Goal: Transaction & Acquisition: Book appointment/travel/reservation

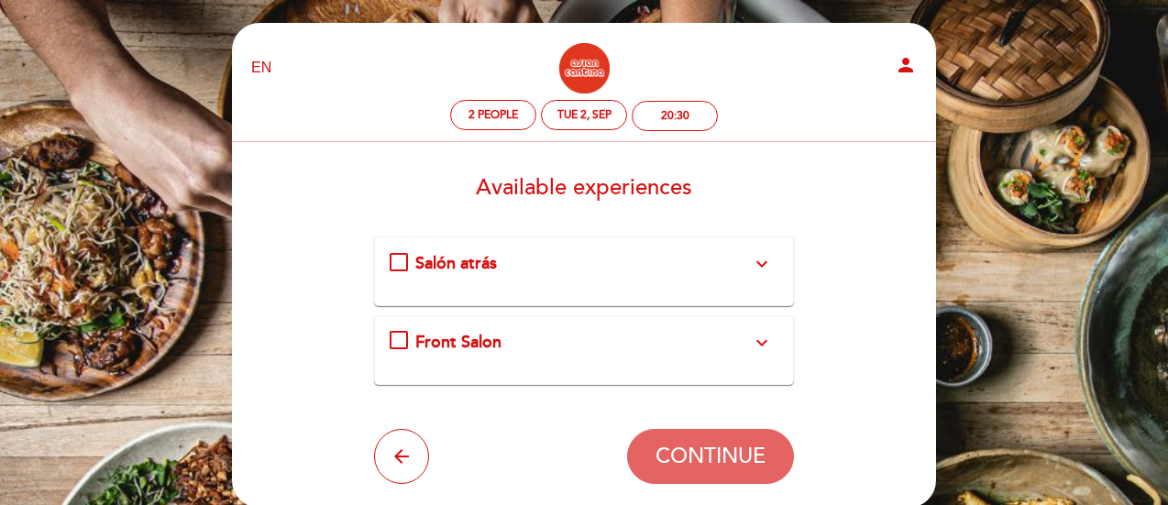
click at [415, 342] on span "Front Salon" at bounding box center [458, 342] width 86 height 20
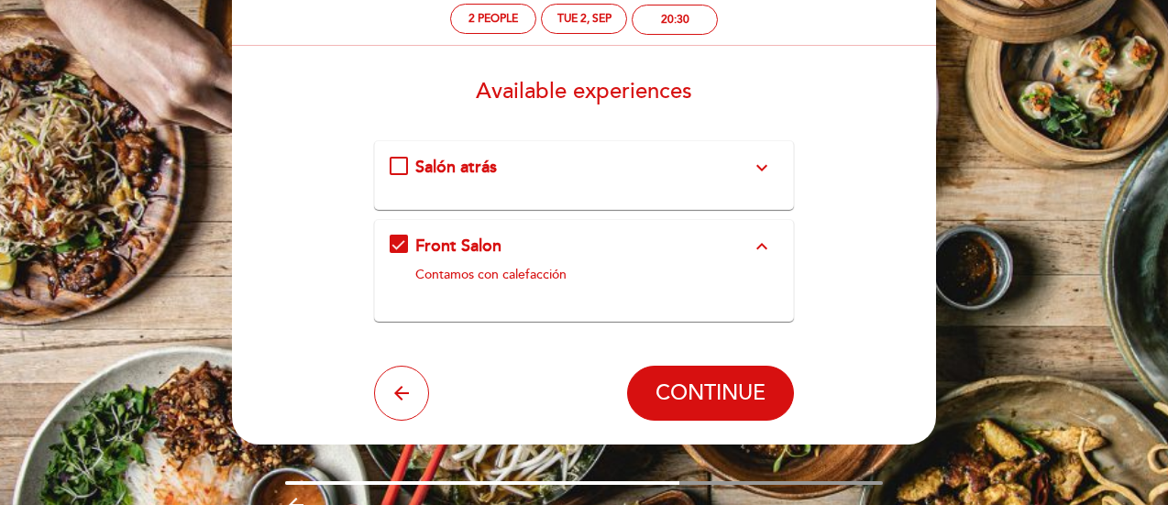
scroll to position [97, 0]
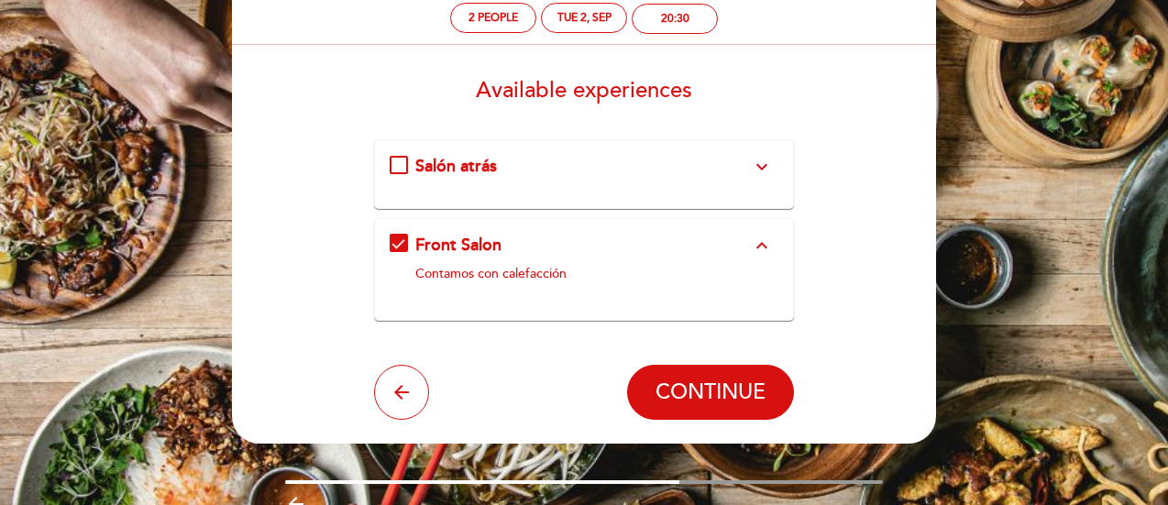
click at [412, 160] on div "Salón atrás expand_more Contamos con calefacción" at bounding box center [583, 167] width 389 height 24
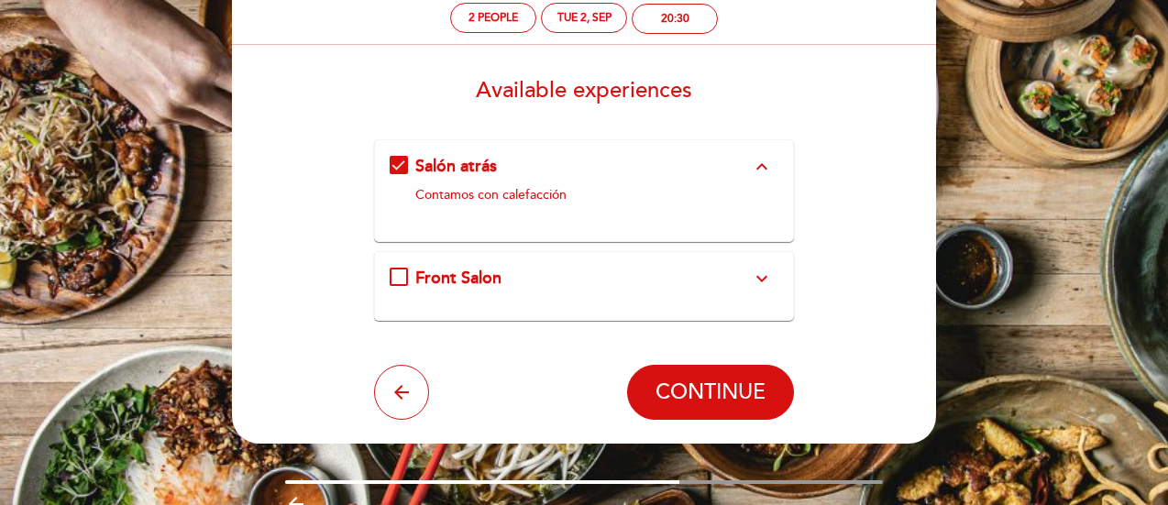
click at [394, 278] on div "Front Salon expand_more Contamos con calefacción" at bounding box center [583, 279] width 389 height 24
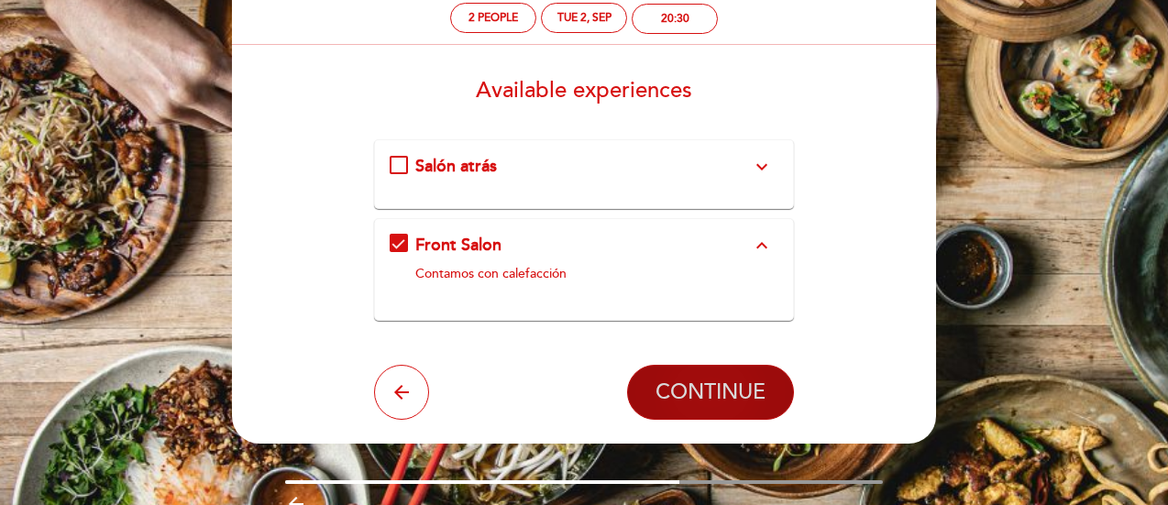
click at [717, 388] on span "CONTINUE" at bounding box center [710, 392] width 110 height 26
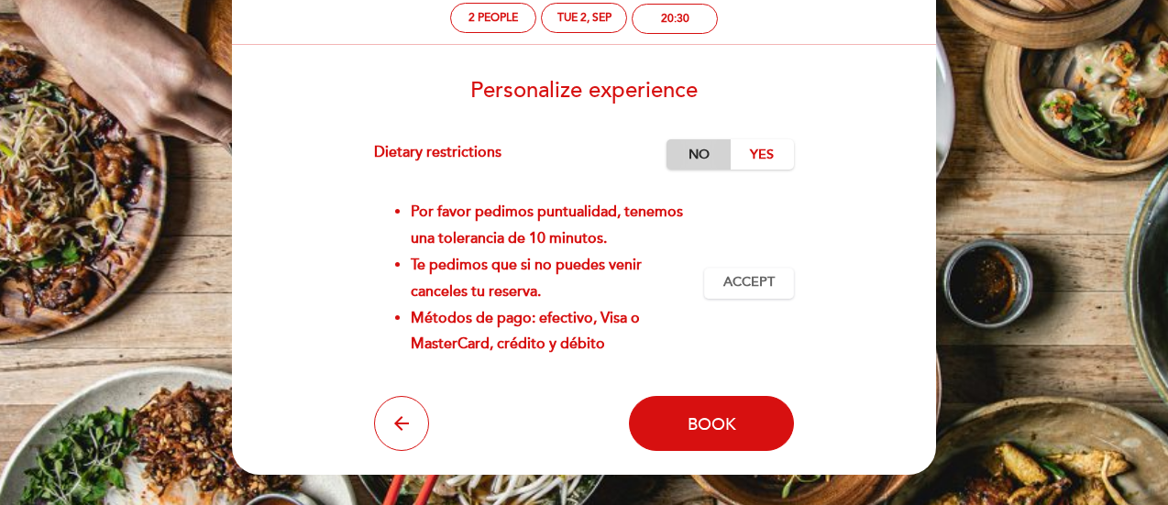
click at [686, 153] on label "No" at bounding box center [698, 154] width 64 height 30
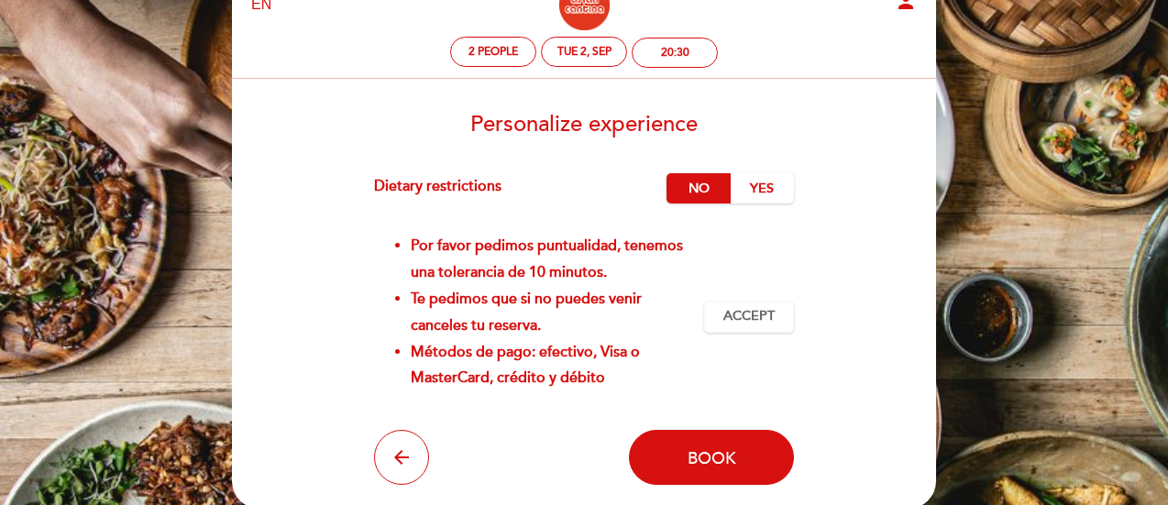
scroll to position [62, 0]
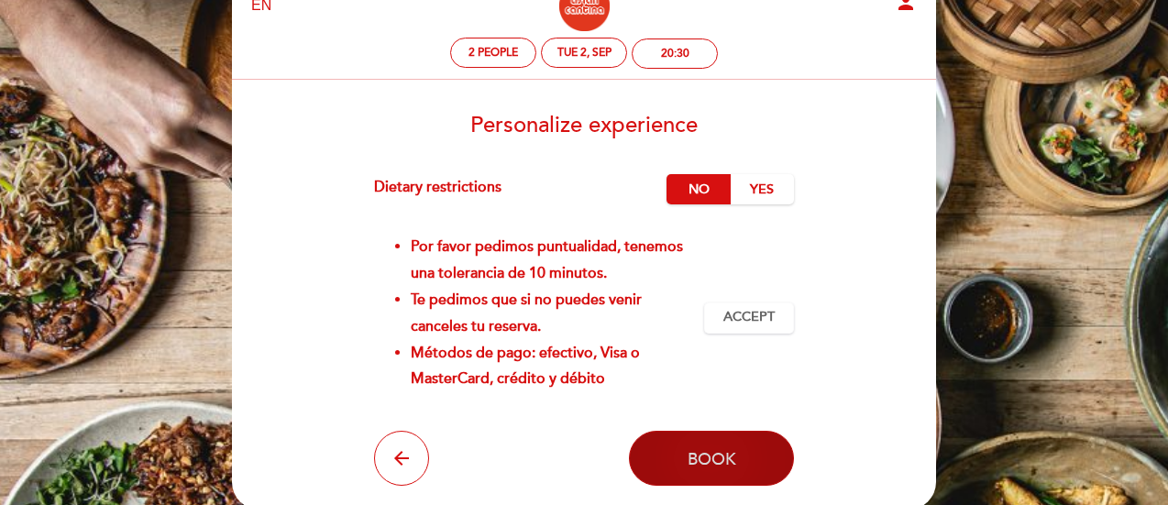
click at [695, 456] on span "Book" at bounding box center [711, 458] width 49 height 20
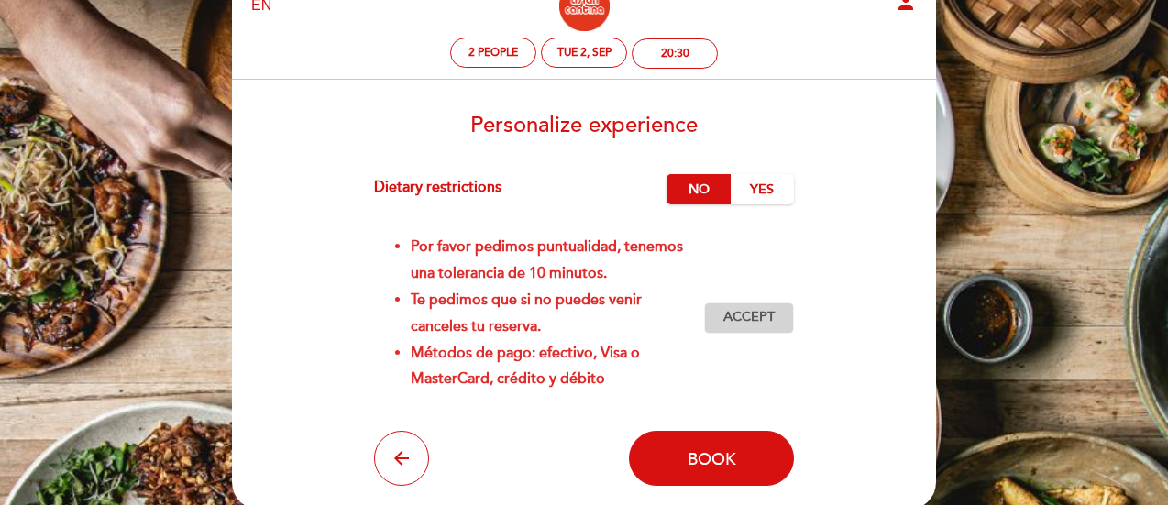
click at [748, 325] on span "Accept" at bounding box center [748, 317] width 51 height 19
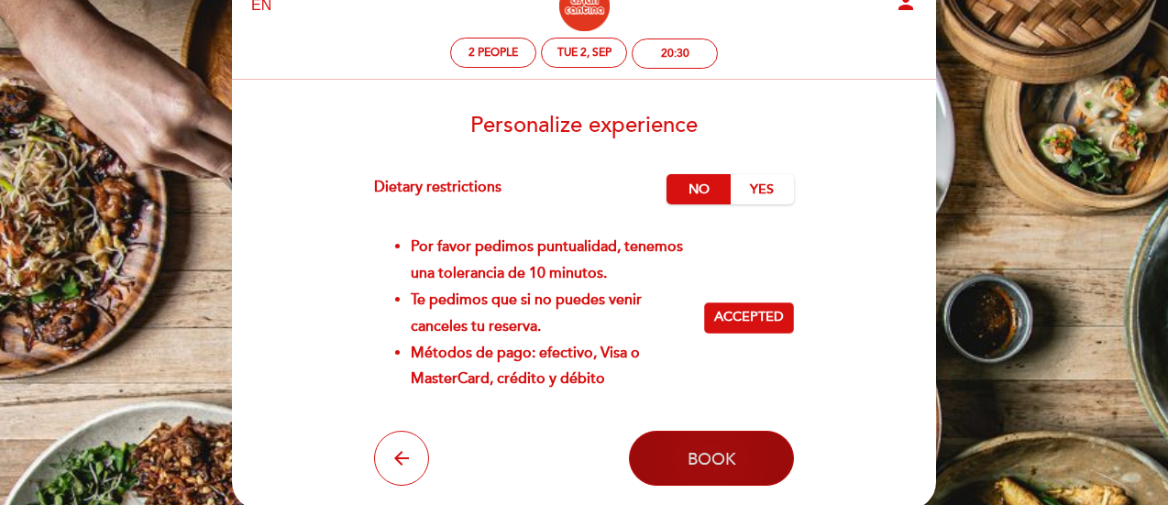
click at [705, 461] on span "Book" at bounding box center [711, 458] width 49 height 20
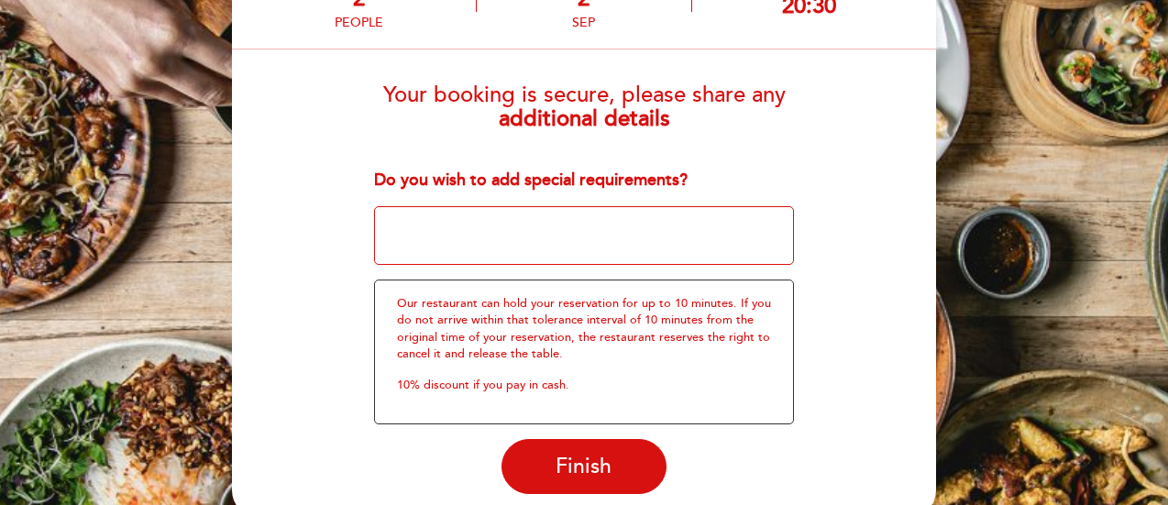
scroll to position [145, 0]
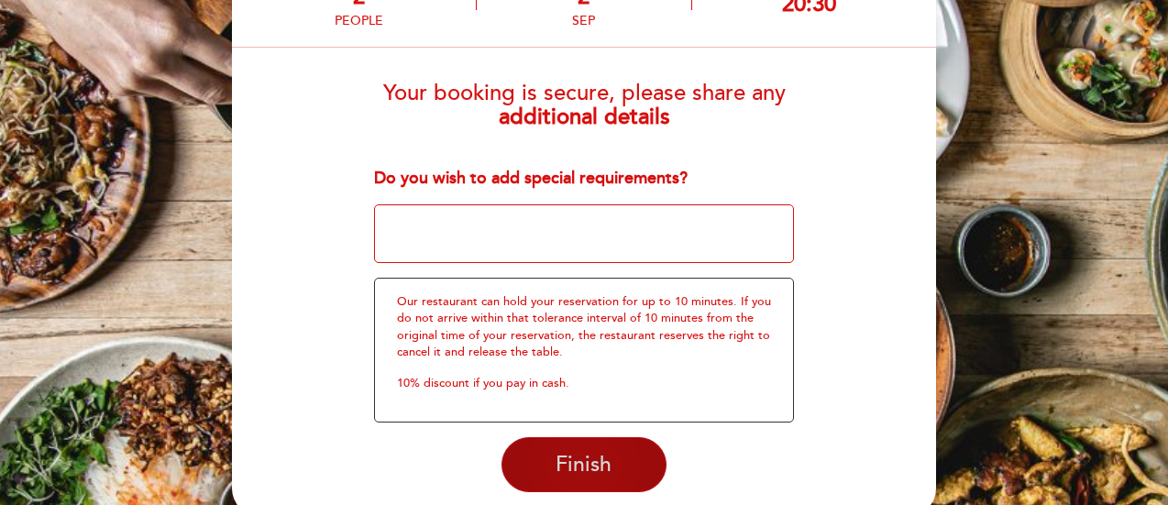
click at [593, 474] on span "Finish" at bounding box center [583, 465] width 56 height 26
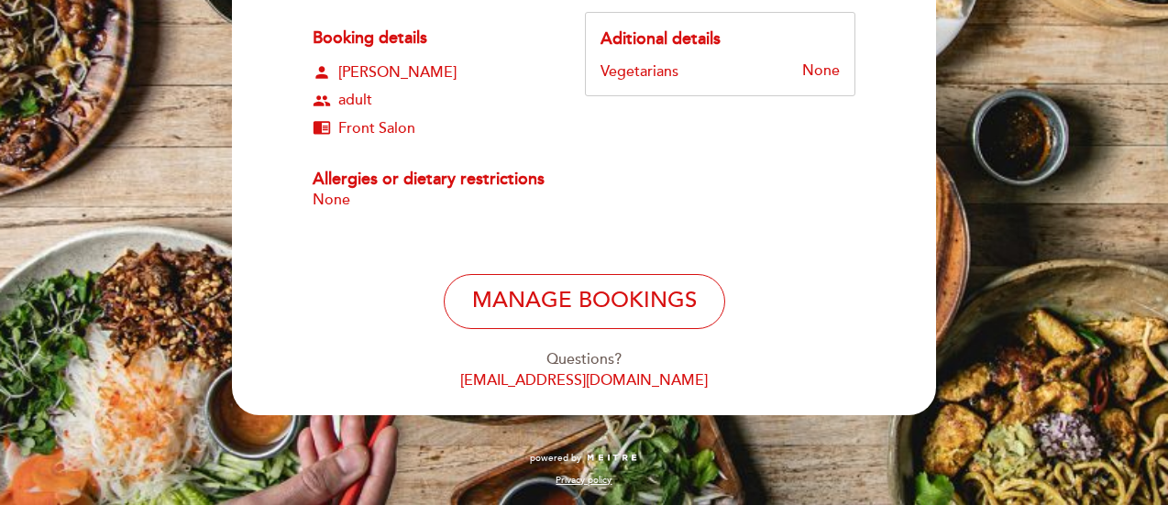
scroll to position [0, 0]
